Goal: Navigation & Orientation: Find specific page/section

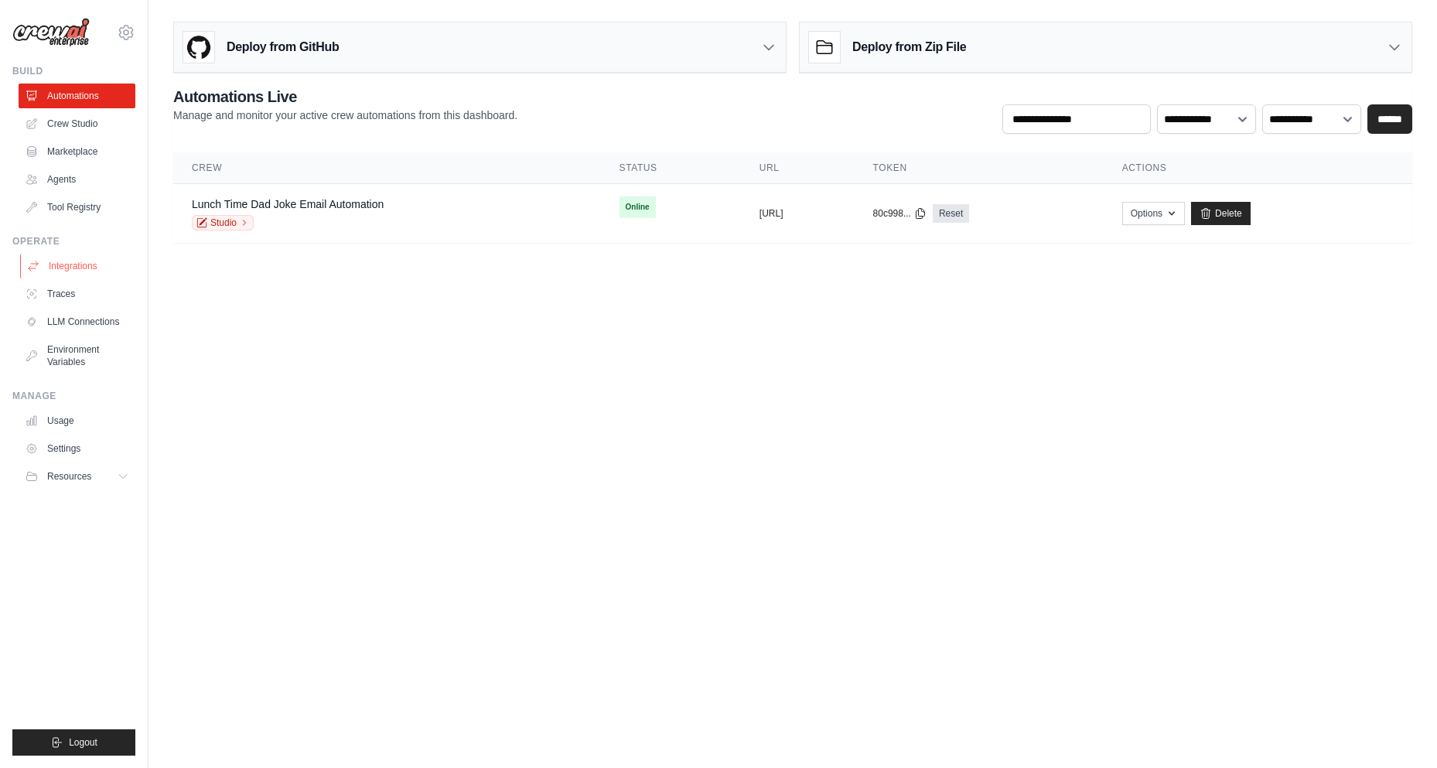
click at [76, 272] on link "Integrations" at bounding box center [78, 266] width 117 height 25
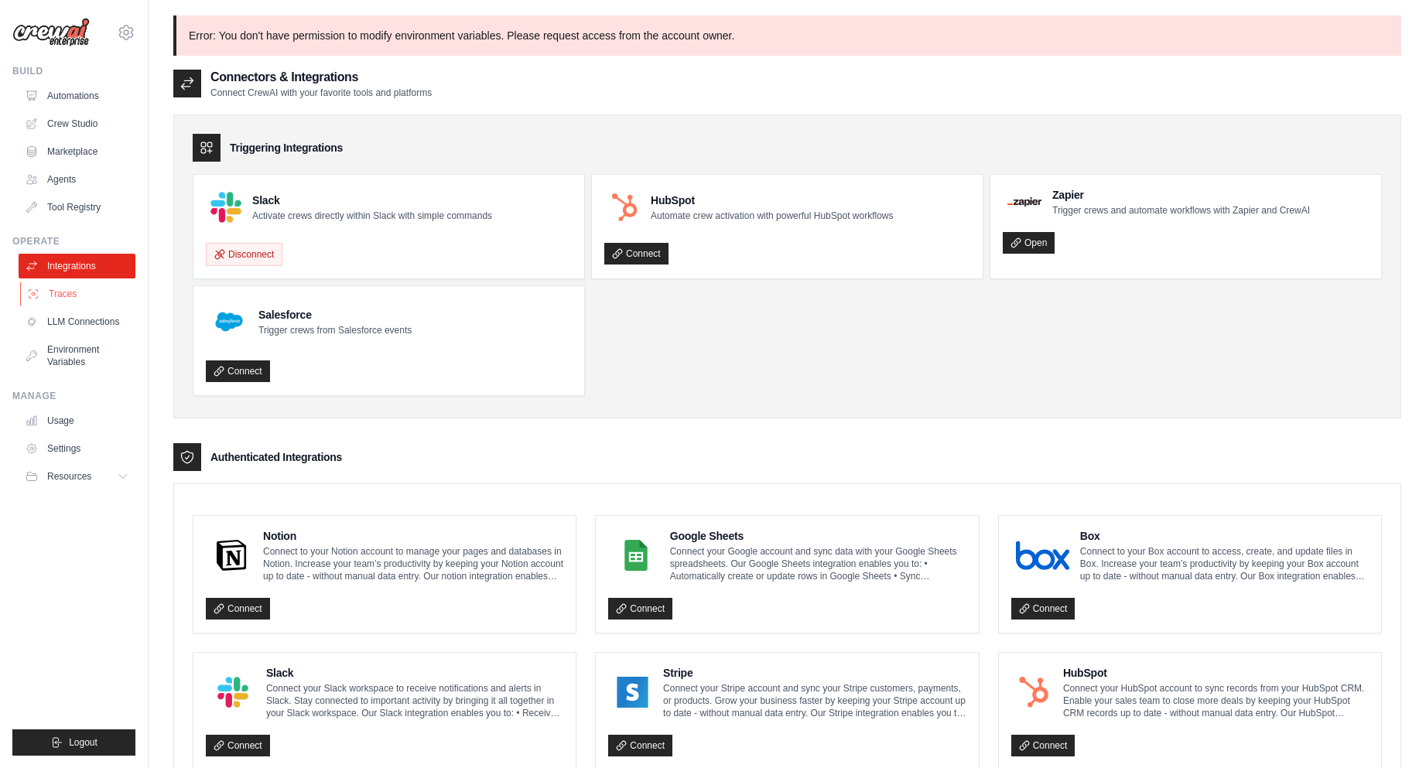
click at [80, 284] on link "Traces" at bounding box center [78, 294] width 117 height 25
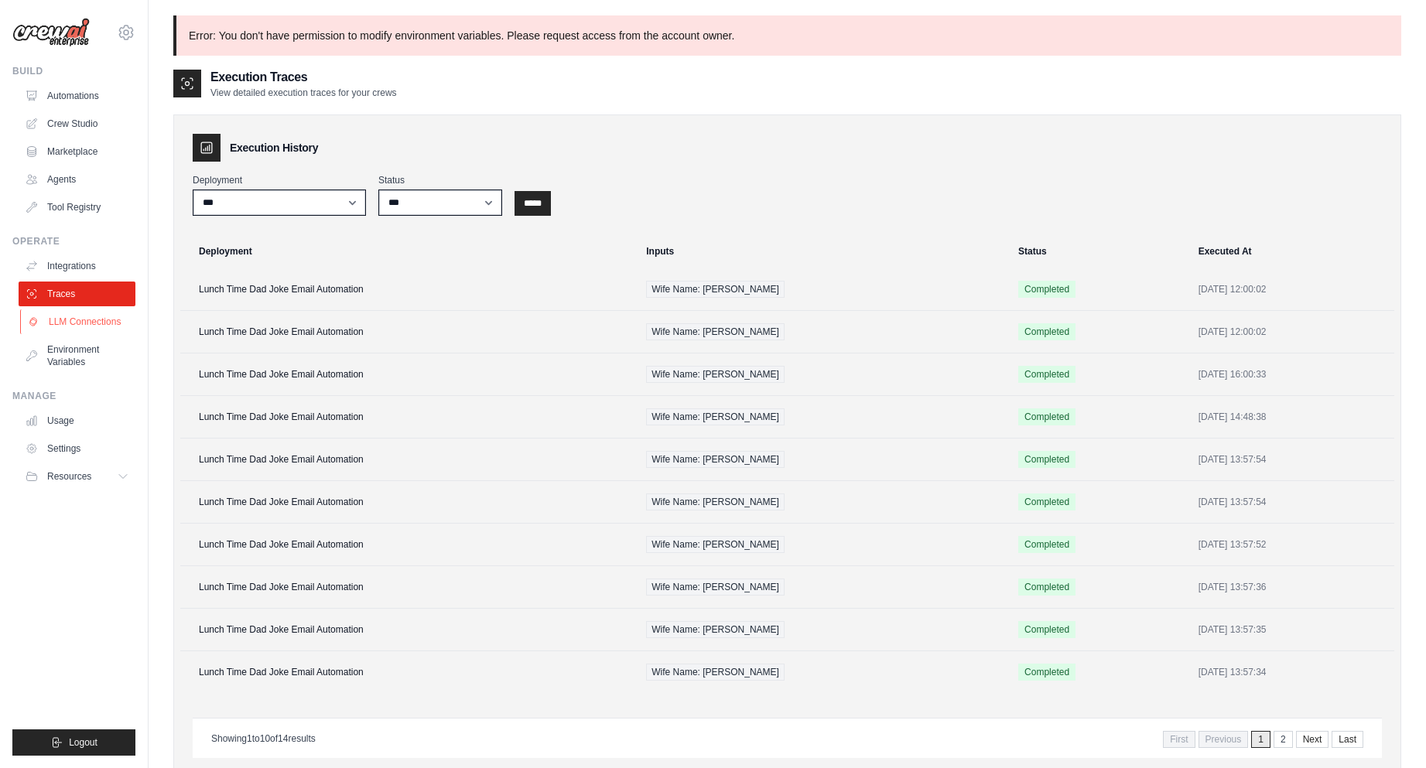
click at [73, 323] on link "LLM Connections" at bounding box center [78, 321] width 117 height 25
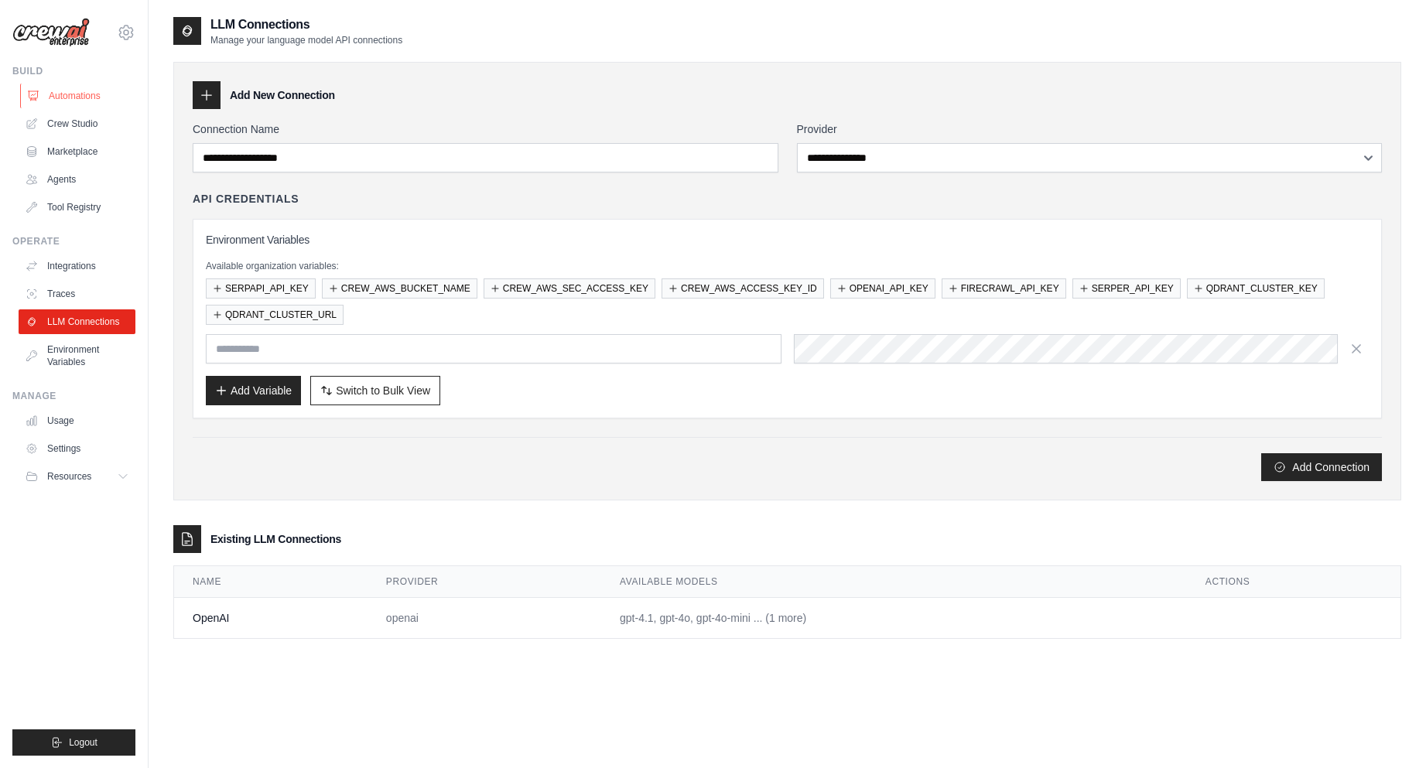
click at [101, 94] on link "Automations" at bounding box center [78, 96] width 117 height 25
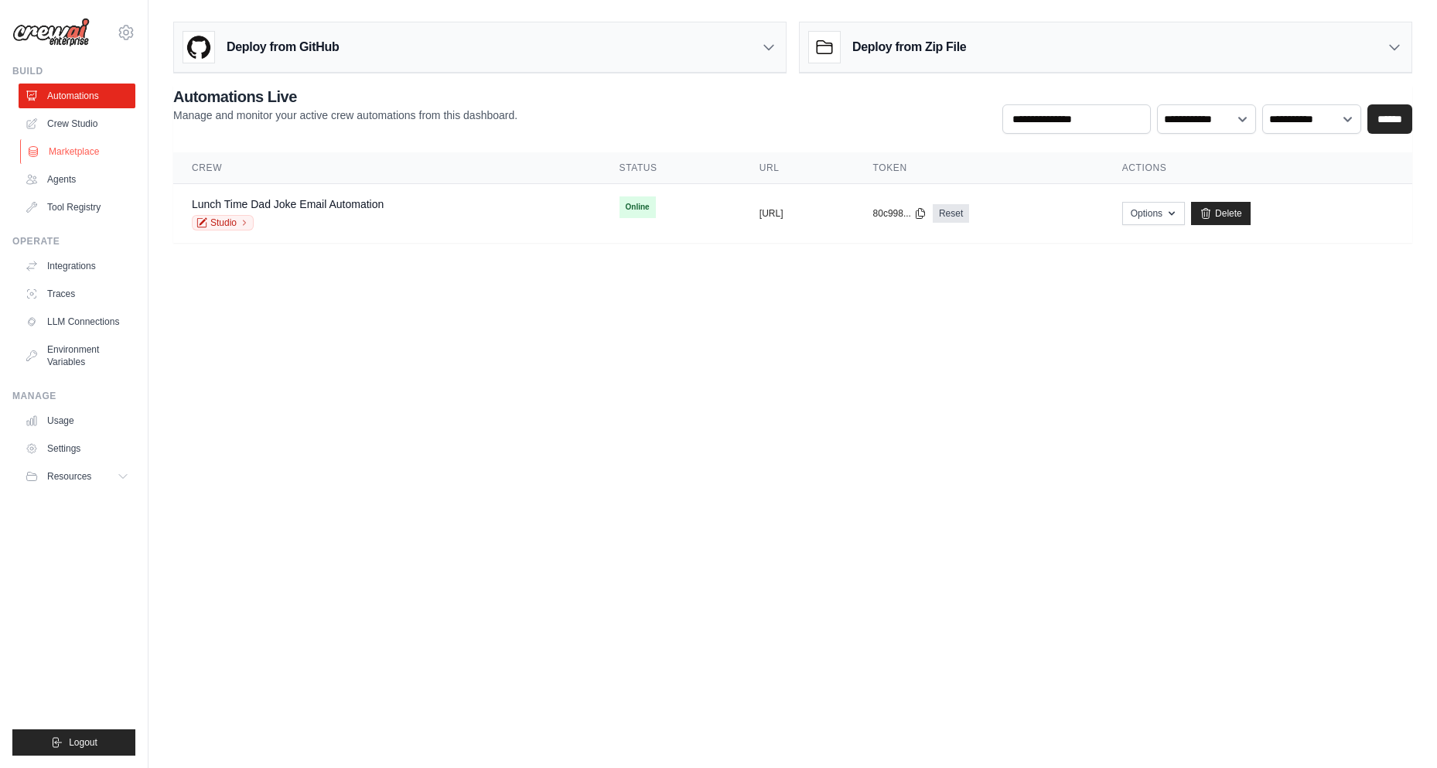
click at [80, 150] on link "Marketplace" at bounding box center [78, 151] width 117 height 25
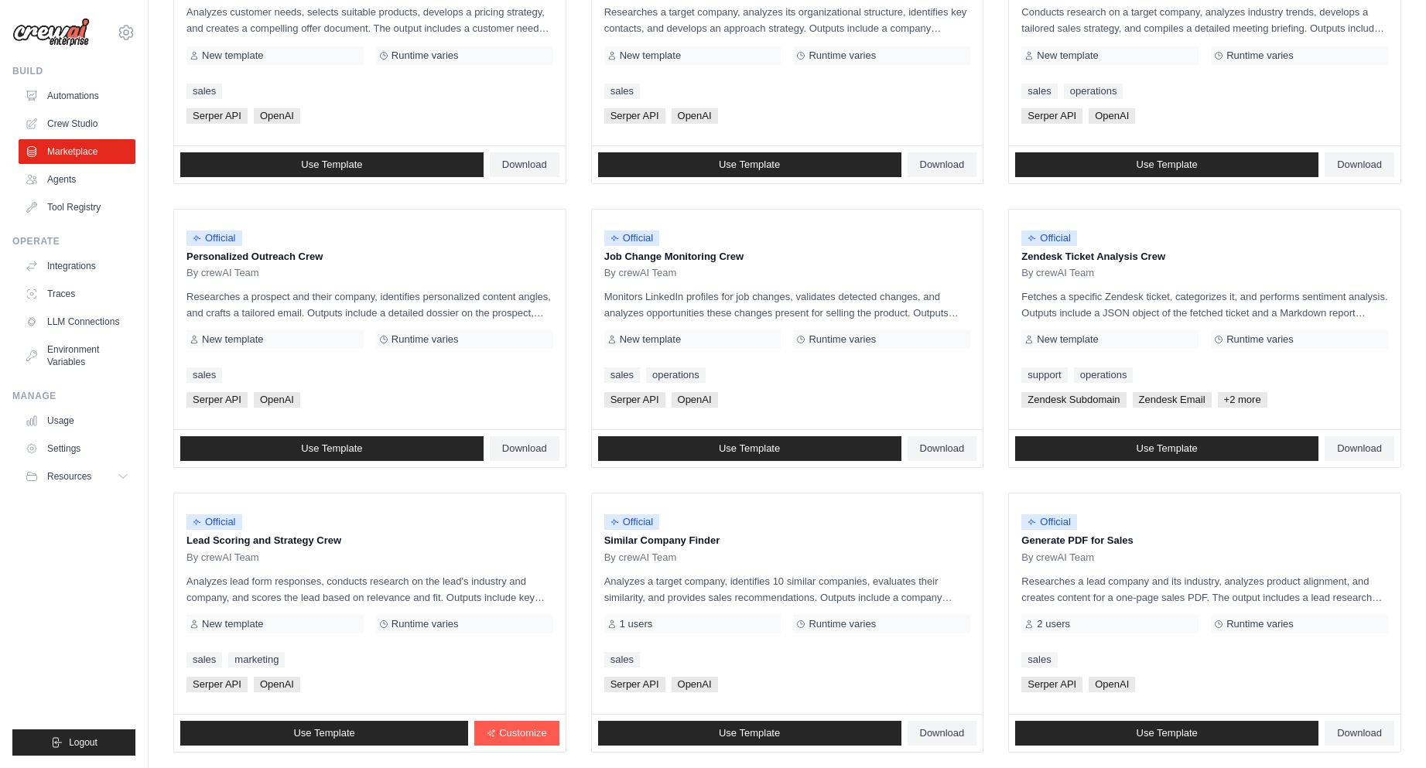
scroll to position [665, 0]
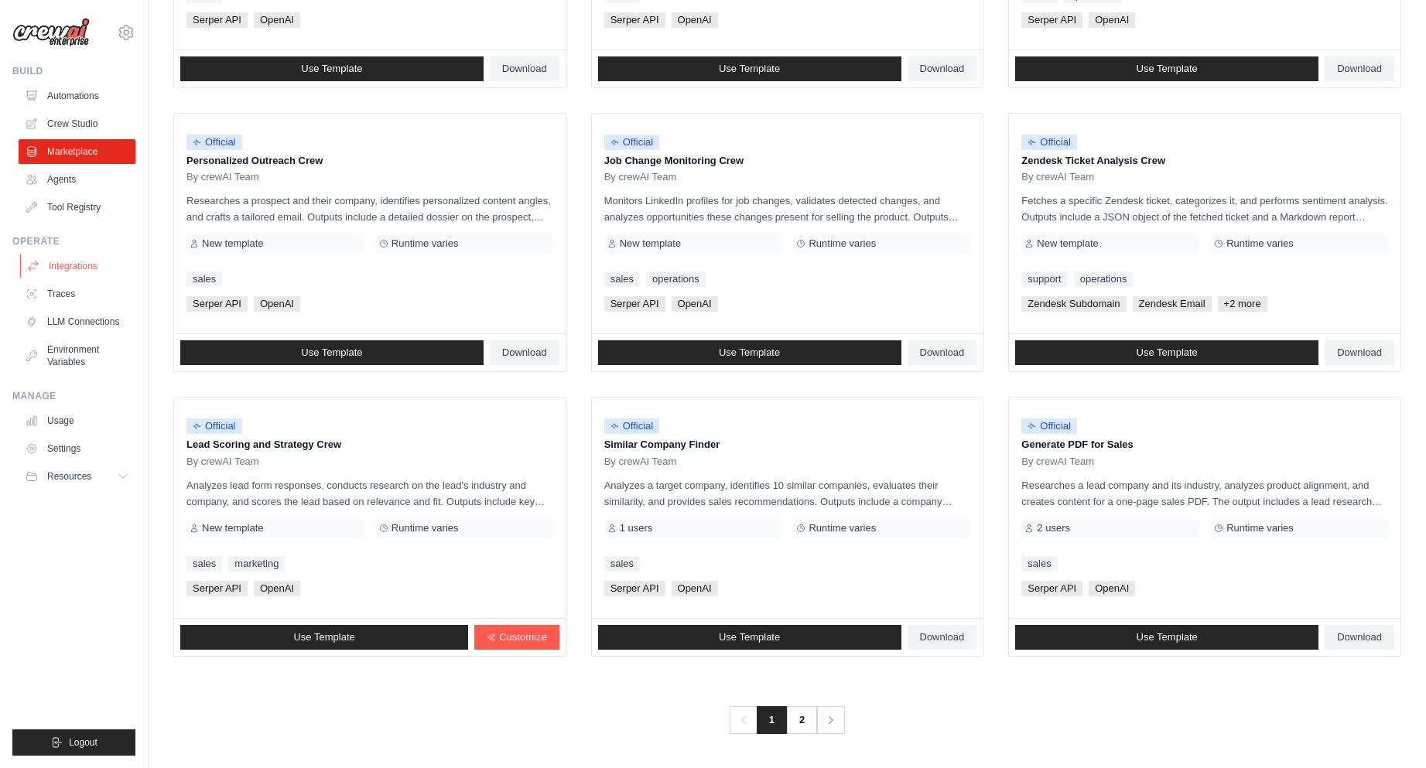
click at [93, 266] on link "Integrations" at bounding box center [78, 266] width 117 height 25
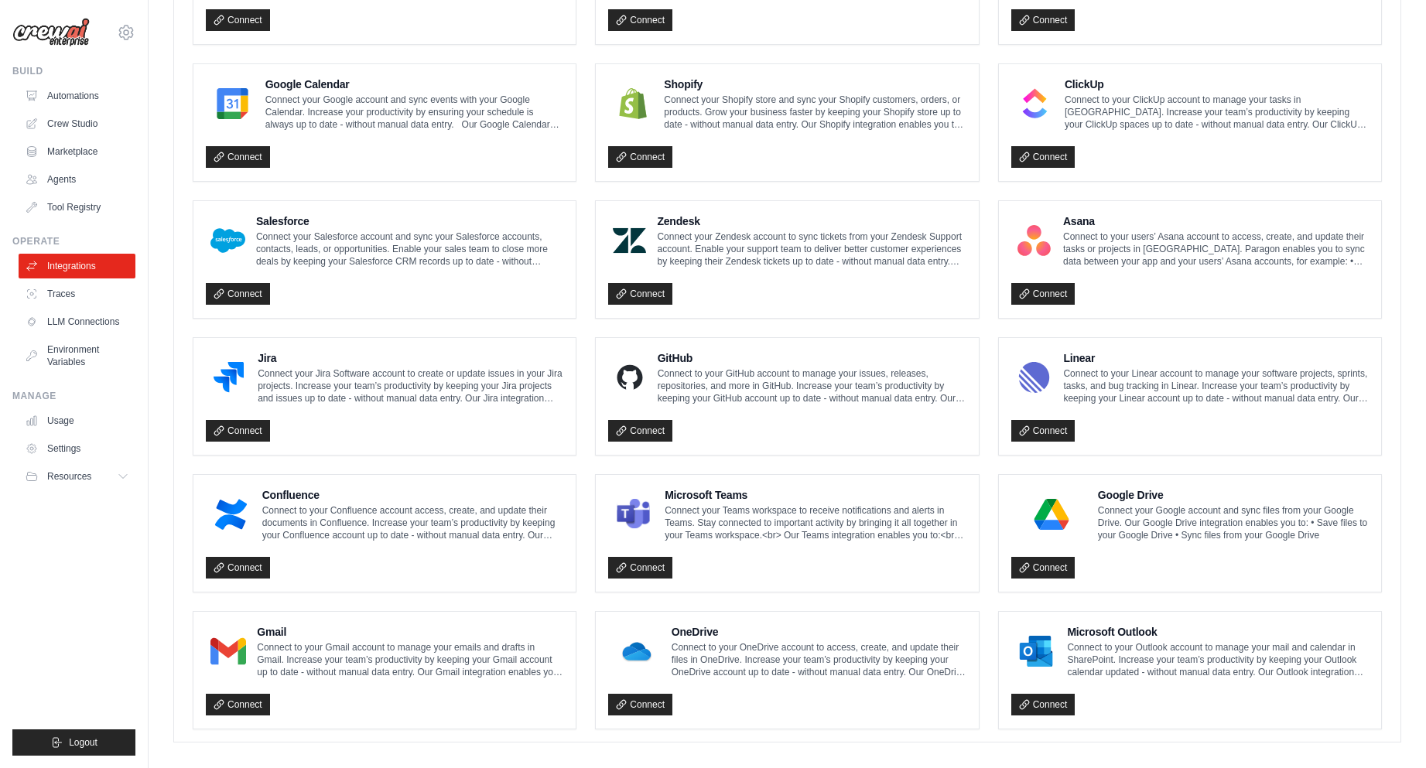
scroll to position [688, 0]
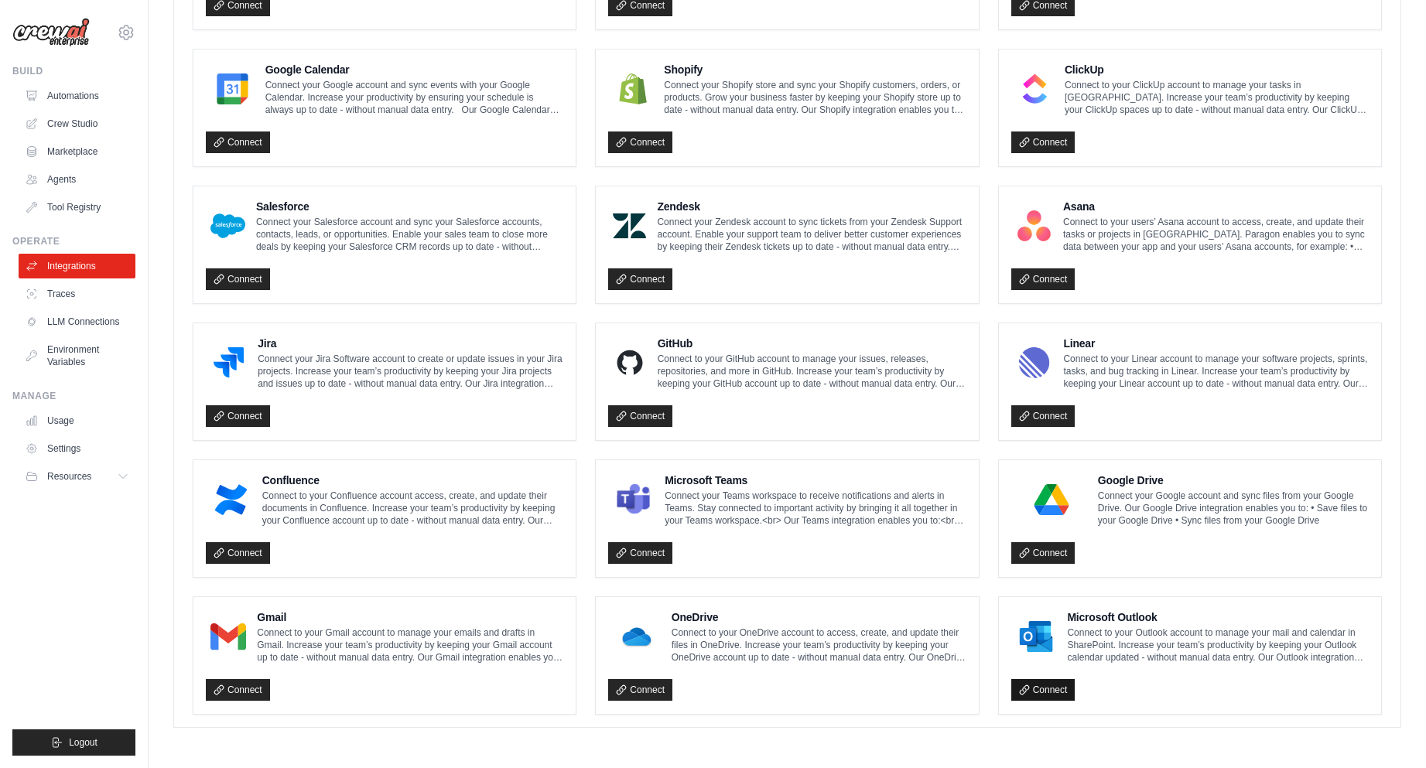
click at [1047, 691] on link "Connect" at bounding box center [1043, 690] width 64 height 22
click at [1047, 638] on img at bounding box center [1036, 636] width 41 height 31
drag, startPoint x: 1098, startPoint y: 707, endPoint x: 1114, endPoint y: 722, distance: 22.4
click at [1105, 708] on div "Microsoft Outlook Connect to your Outlook account to manage your mail and calen…" at bounding box center [1190, 655] width 382 height 117
